Goal: Task Accomplishment & Management: Manage account settings

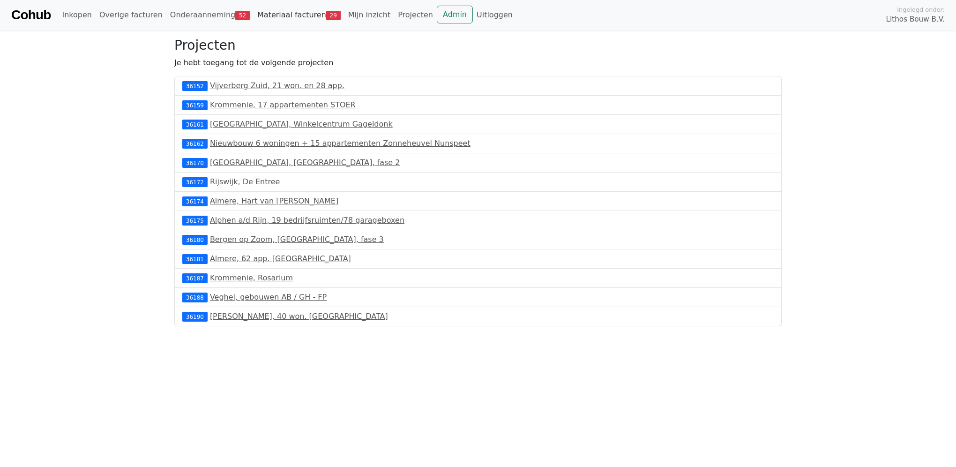
click at [255, 12] on link "Materiaal facturen 29" at bounding box center [298, 15] width 91 height 19
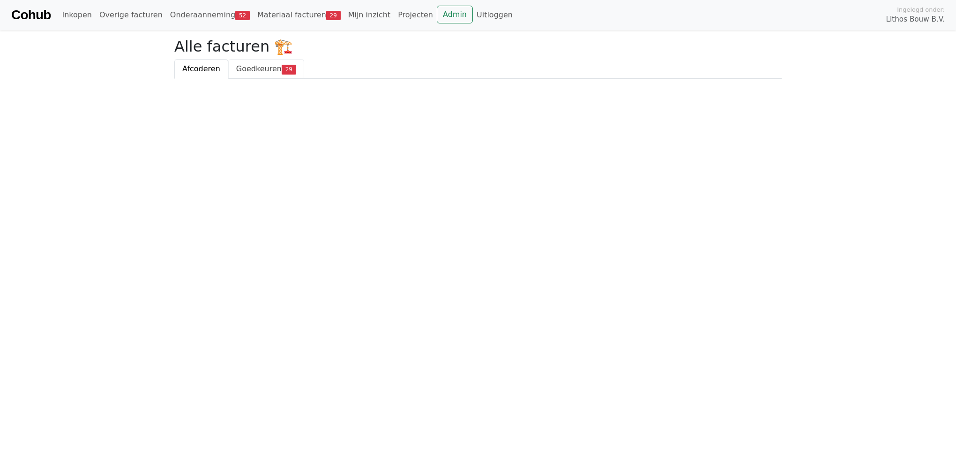
click at [245, 72] on span "Goedkeuren" at bounding box center [258, 68] width 45 height 9
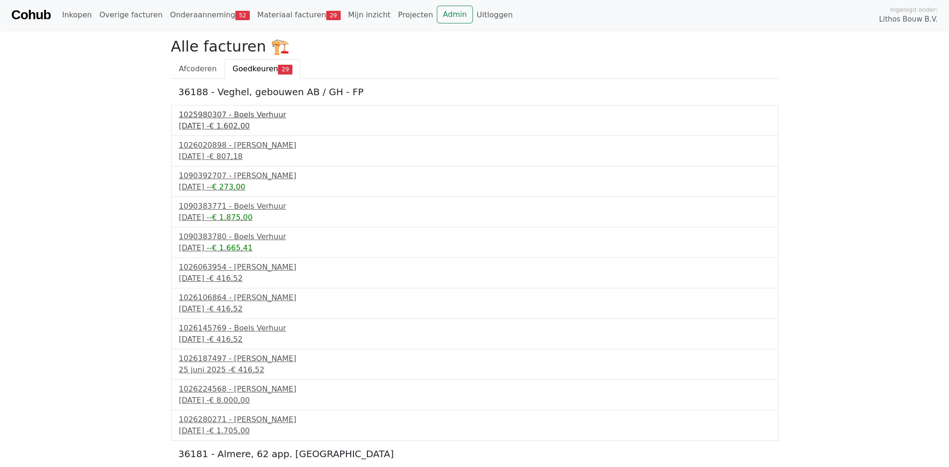
click at [253, 120] on div "16 april 2025 - € 1.602,00" at bounding box center [474, 125] width 591 height 11
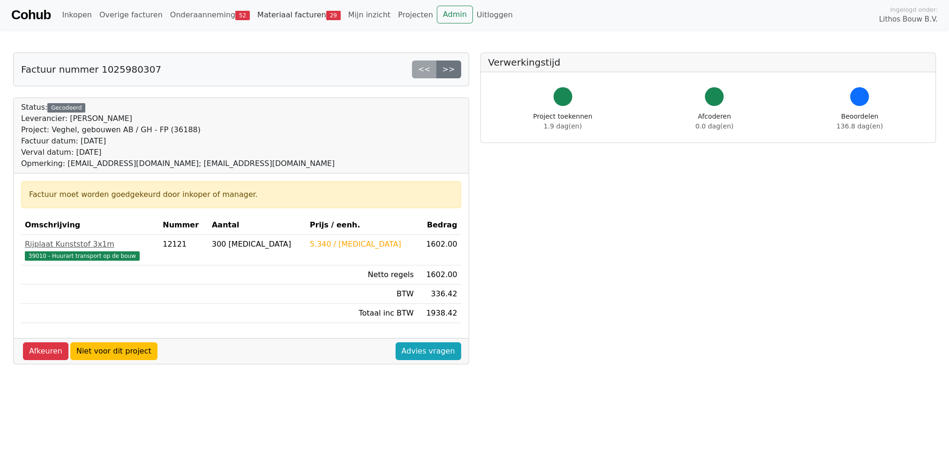
click at [263, 13] on link "Materiaal facturen 29" at bounding box center [298, 15] width 91 height 19
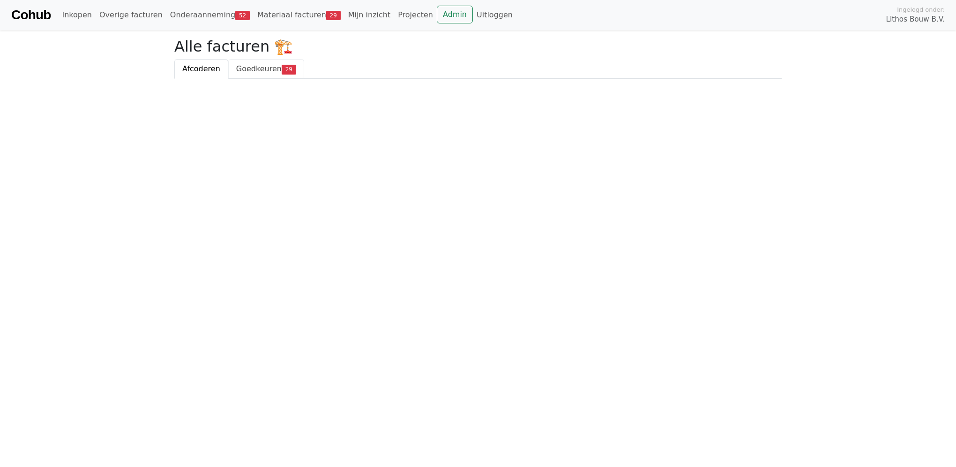
click at [255, 71] on span "Goedkeuren" at bounding box center [258, 68] width 45 height 9
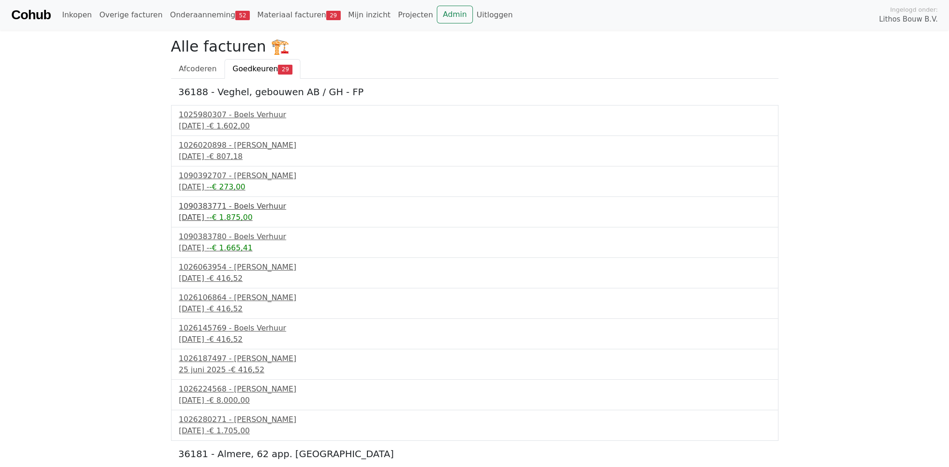
click at [247, 201] on div "1090383771 - Boels Verhuur" at bounding box center [474, 205] width 591 height 11
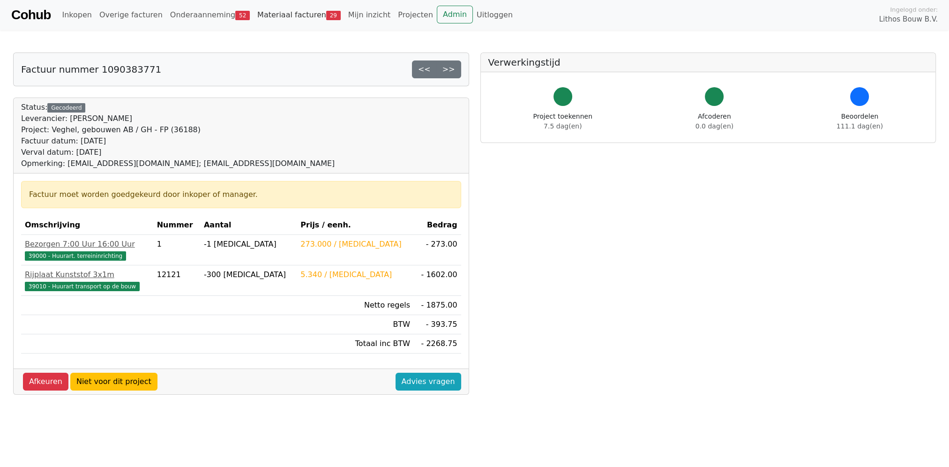
click at [284, 13] on link "Materiaal facturen 29" at bounding box center [298, 15] width 91 height 19
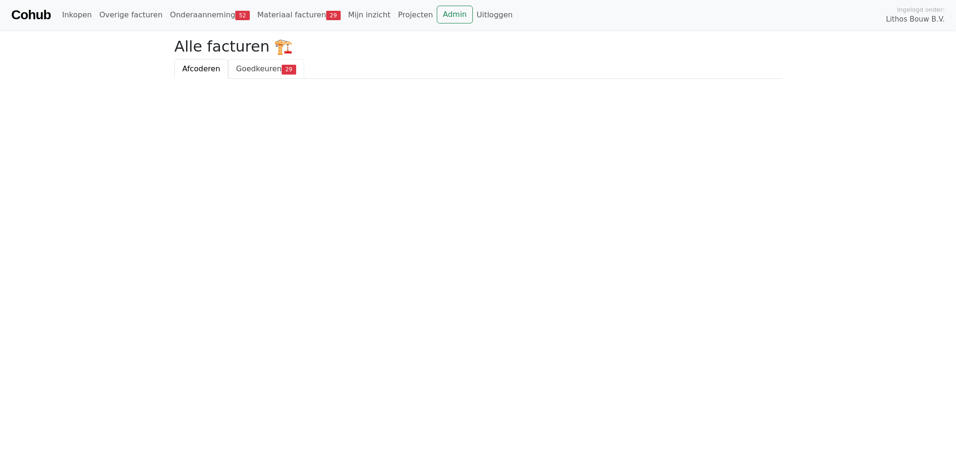
click at [253, 71] on span "Goedkeuren" at bounding box center [258, 68] width 45 height 9
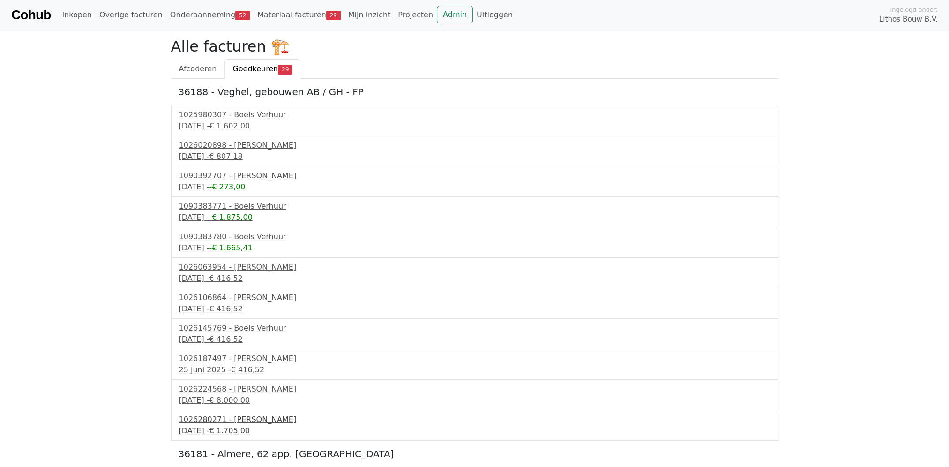
click at [235, 415] on div "1026280271 - Boels Verhuur" at bounding box center [474, 419] width 591 height 11
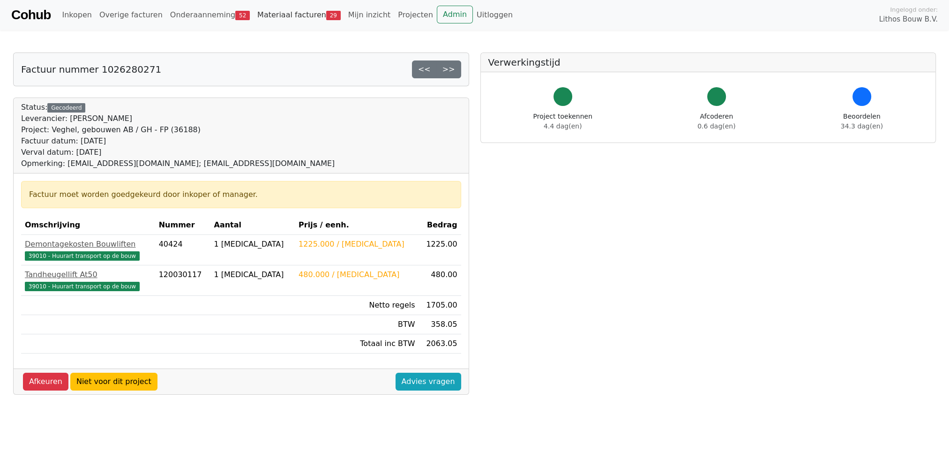
click at [274, 18] on link "Materiaal facturen 29" at bounding box center [298, 15] width 91 height 19
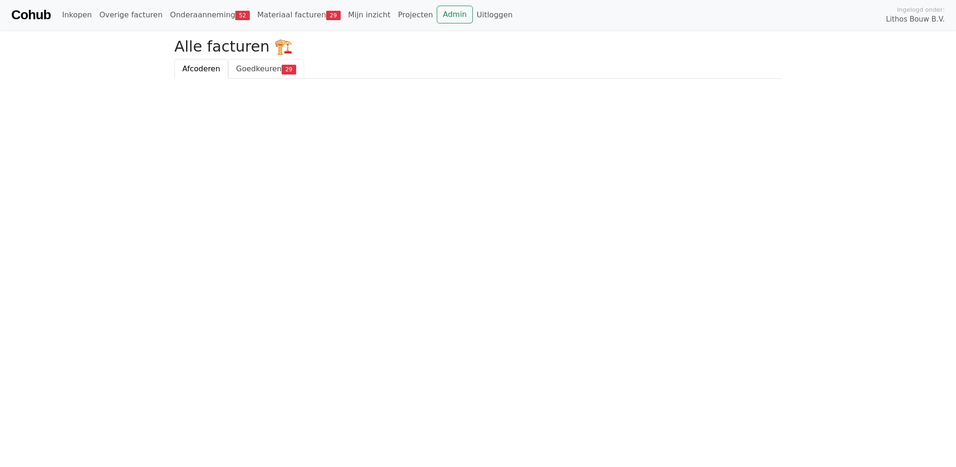
click at [265, 74] on link "Goedkeuren 29" at bounding box center [266, 69] width 76 height 20
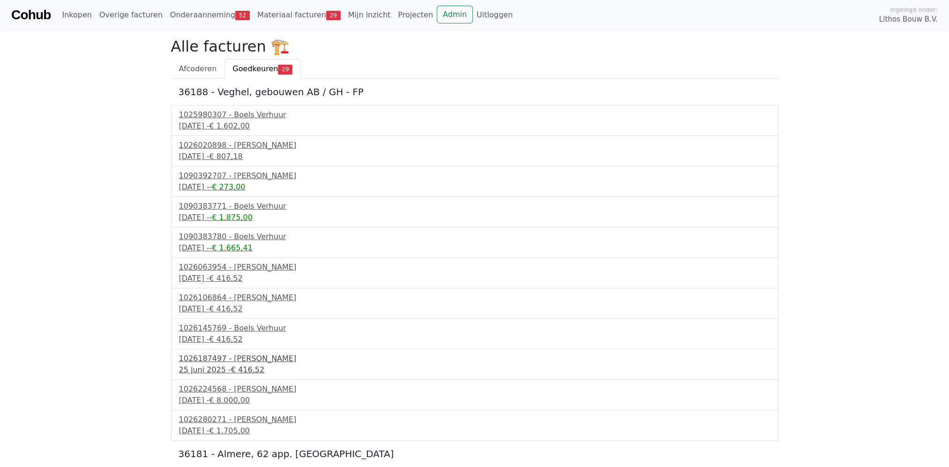
click at [255, 355] on div "1026187497 - Boels Verhuur" at bounding box center [474, 358] width 591 height 11
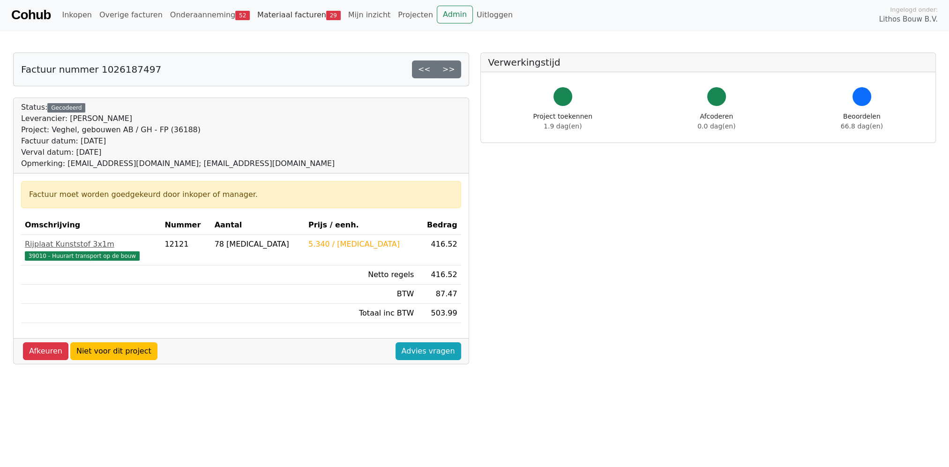
click at [276, 17] on link "Materiaal facturen 29" at bounding box center [298, 15] width 91 height 19
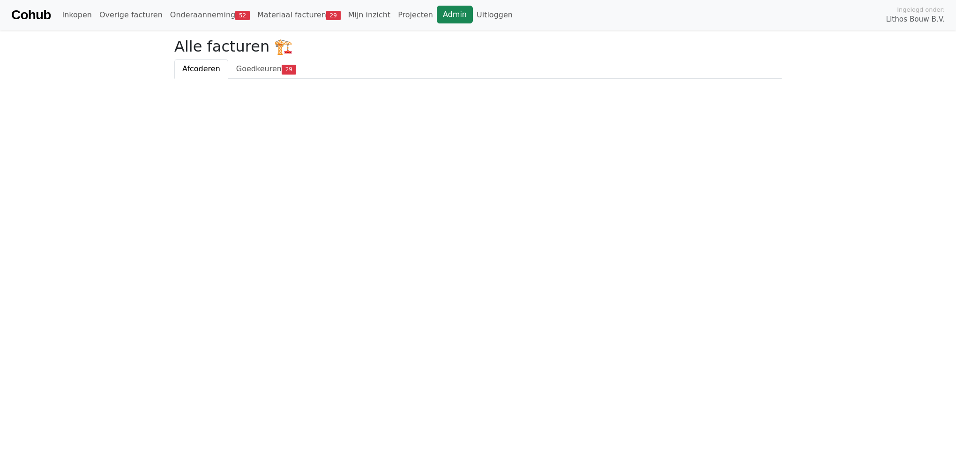
click at [437, 22] on link "Admin" at bounding box center [455, 15] width 36 height 18
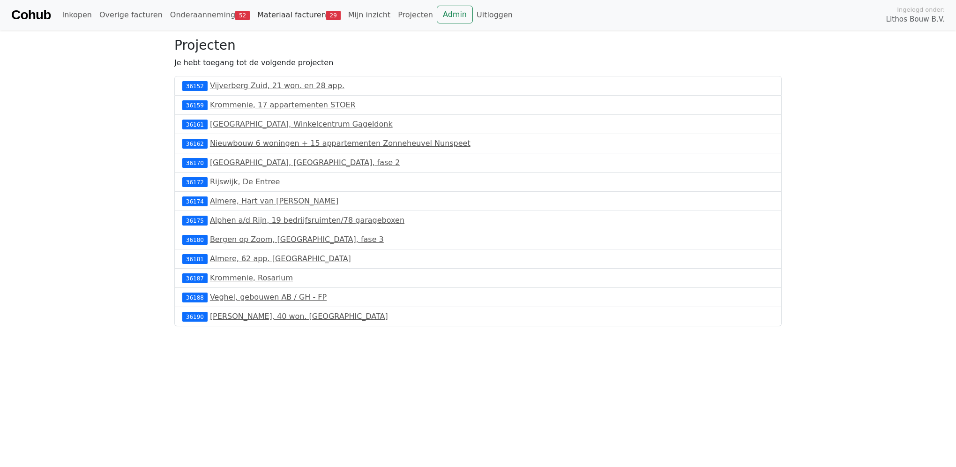
click at [253, 15] on link "Materiaal facturen 29" at bounding box center [298, 15] width 91 height 19
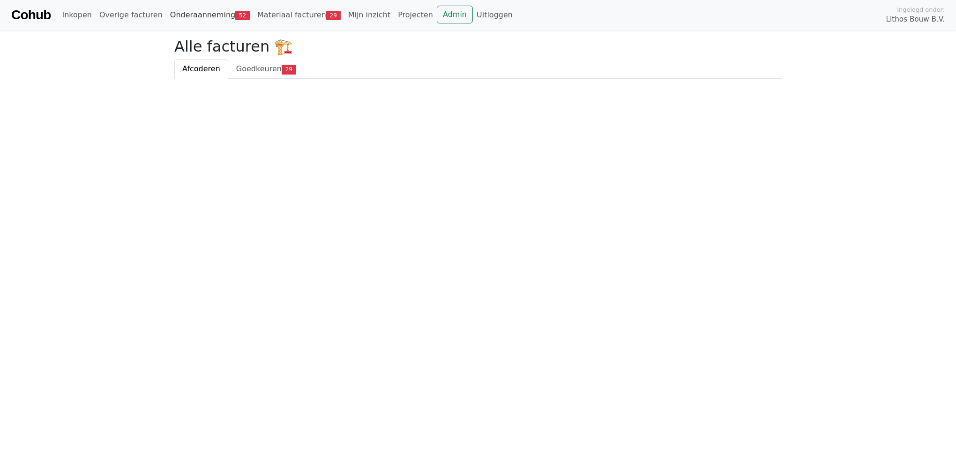
click at [214, 17] on link "Onderaanneming 52" at bounding box center [209, 15] width 87 height 19
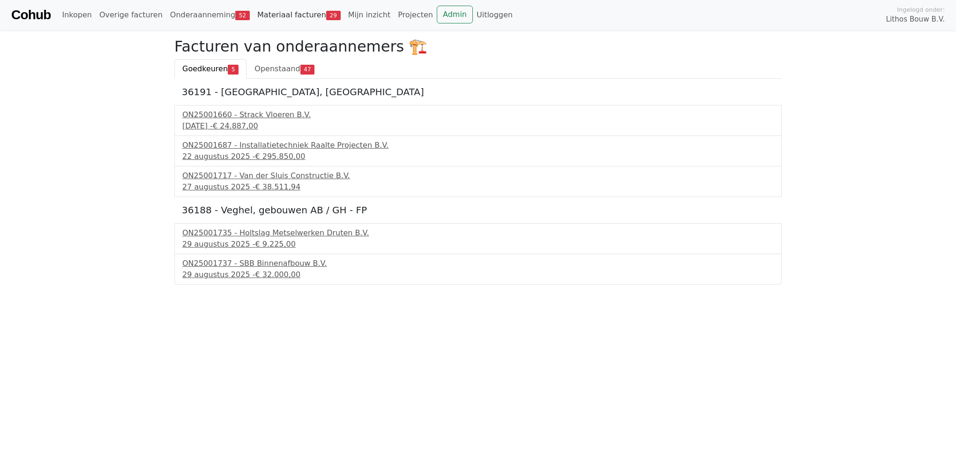
click at [286, 16] on link "Materiaal facturen 29" at bounding box center [298, 15] width 91 height 19
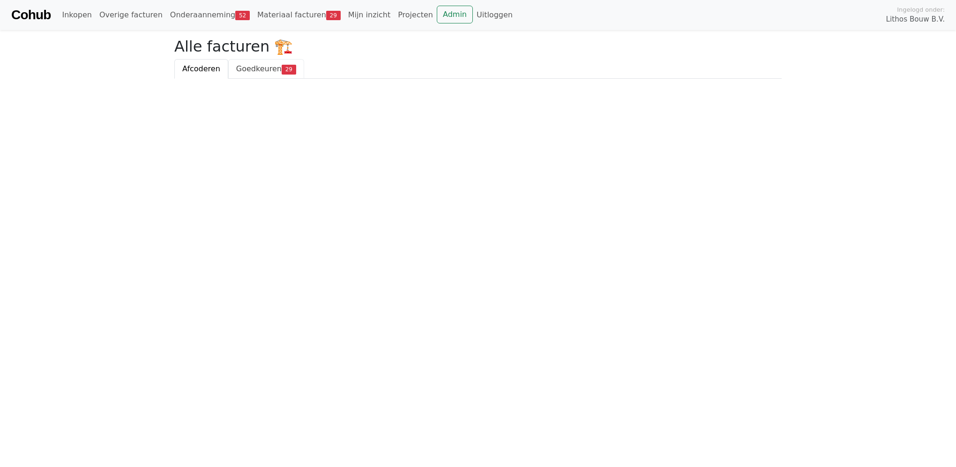
click at [259, 70] on span "Goedkeuren" at bounding box center [258, 68] width 45 height 9
